Goal: Transaction & Acquisition: Purchase product/service

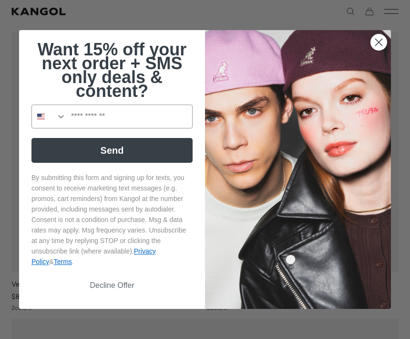
click at [380, 50] on circle "Close dialog" at bounding box center [379, 42] width 16 height 16
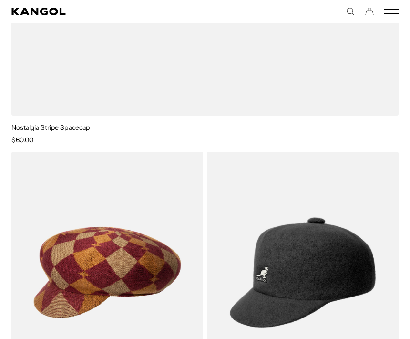
click at [0, 0] on img at bounding box center [0, 0] width 0 height 0
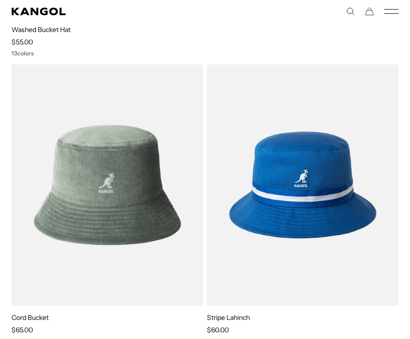
click at [0, 0] on img at bounding box center [0, 0] width 0 height 0
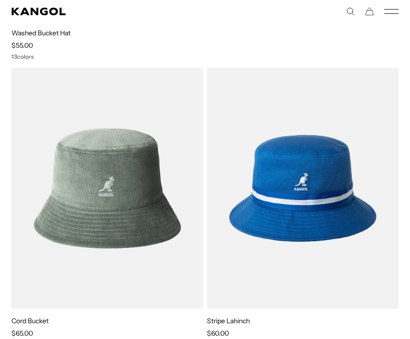
scroll to position [0, 196]
click at [0, 0] on img at bounding box center [0, 0] width 0 height 0
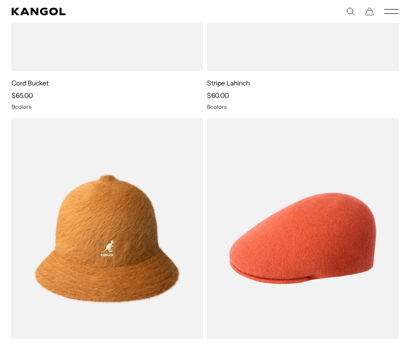
scroll to position [7097, 0]
click at [0, 0] on img at bounding box center [0, 0] width 0 height 0
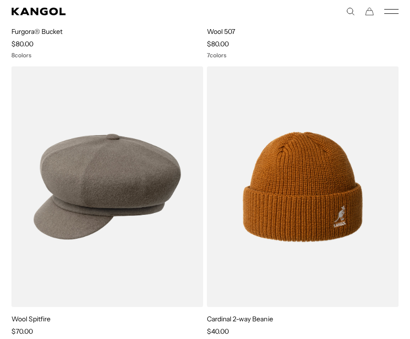
scroll to position [0, 0]
click at [0, 0] on img at bounding box center [0, 0] width 0 height 0
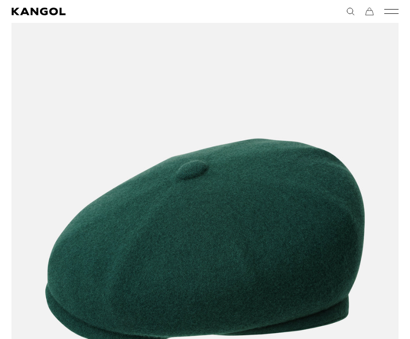
scroll to position [9807, 0]
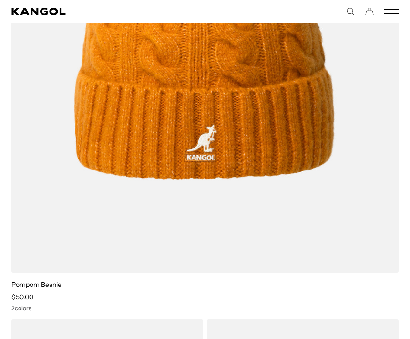
click at [0, 0] on img at bounding box center [0, 0] width 0 height 0
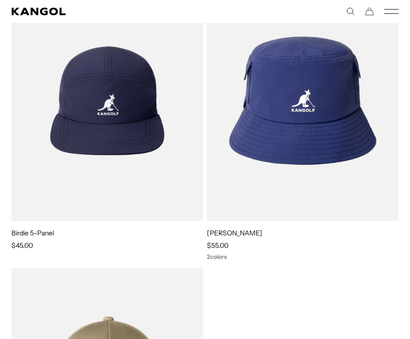
scroll to position [0, 196]
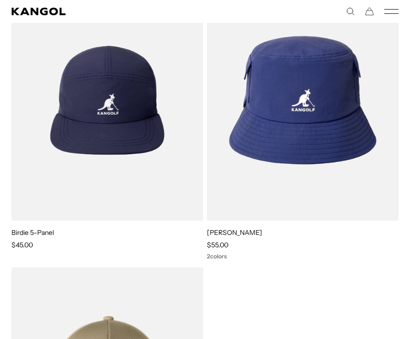
click at [0, 0] on img at bounding box center [0, 0] width 0 height 0
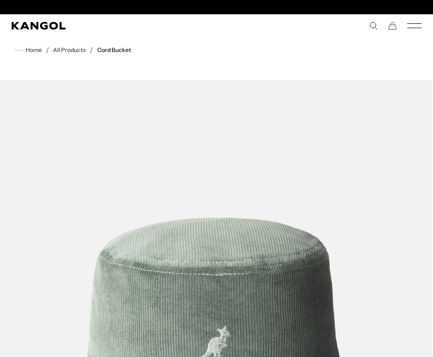
scroll to position [0, 196]
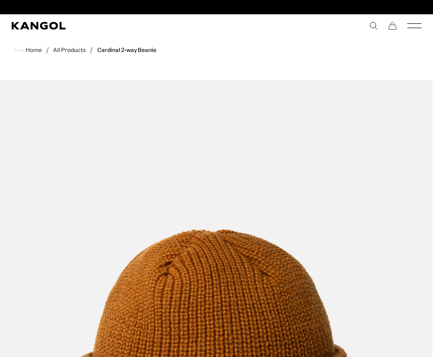
scroll to position [0, 196]
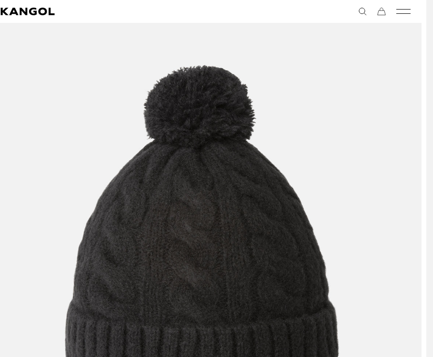
scroll to position [116, 10]
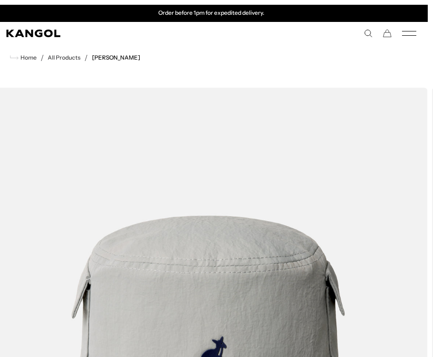
scroll to position [0, 6]
